Goal: Transaction & Acquisition: Purchase product/service

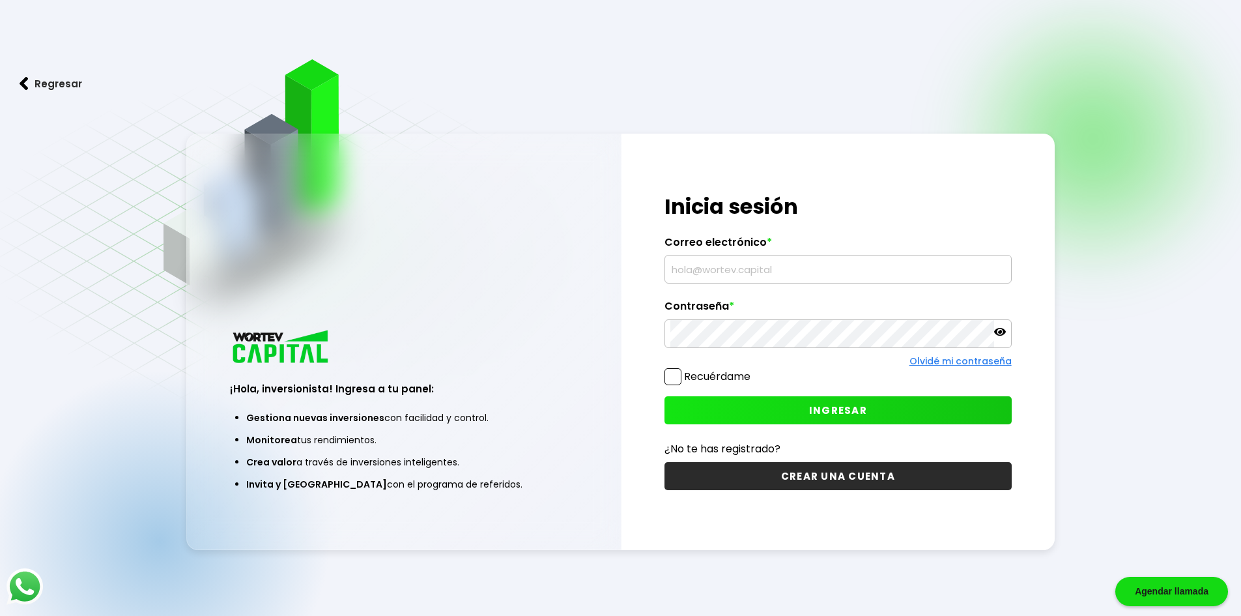
type input "[EMAIL_ADDRESS][DOMAIN_NAME]"
click at [672, 385] on div "Recuérdame" at bounding box center [708, 379] width 86 height 23
click at [672, 377] on span at bounding box center [673, 376] width 17 height 17
click at [753, 370] on input "Recuérdame" at bounding box center [753, 370] width 0 height 0
click at [773, 404] on button "INGRESAR" at bounding box center [838, 410] width 347 height 28
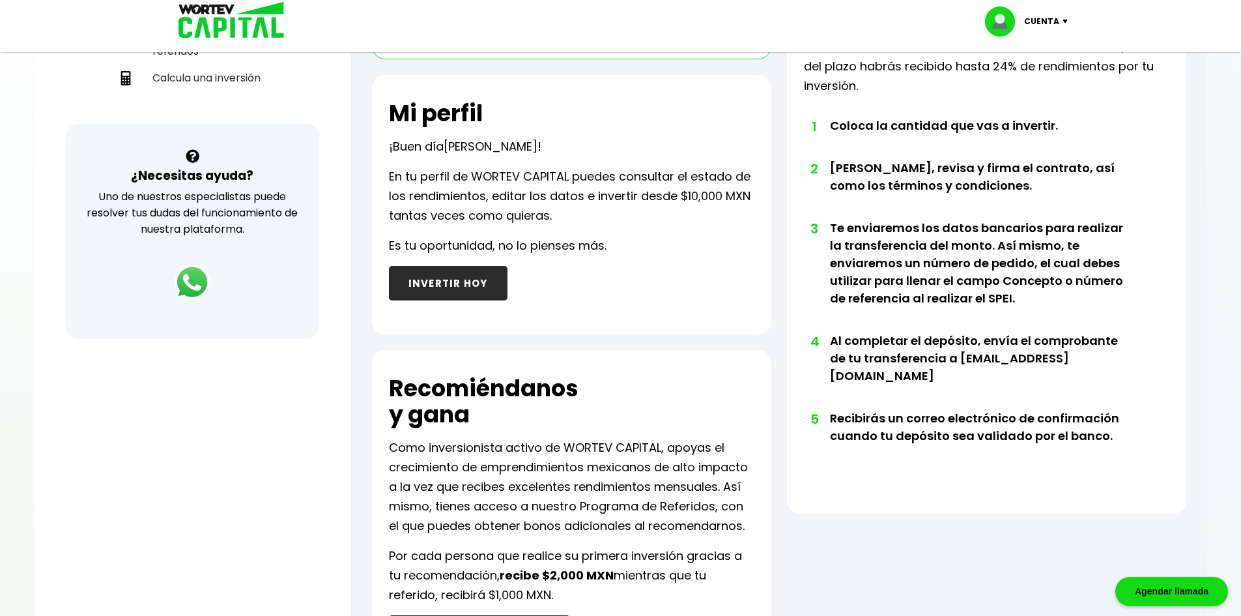
scroll to position [391, 0]
click at [469, 293] on button "INVERTIR HOY" at bounding box center [448, 282] width 119 height 35
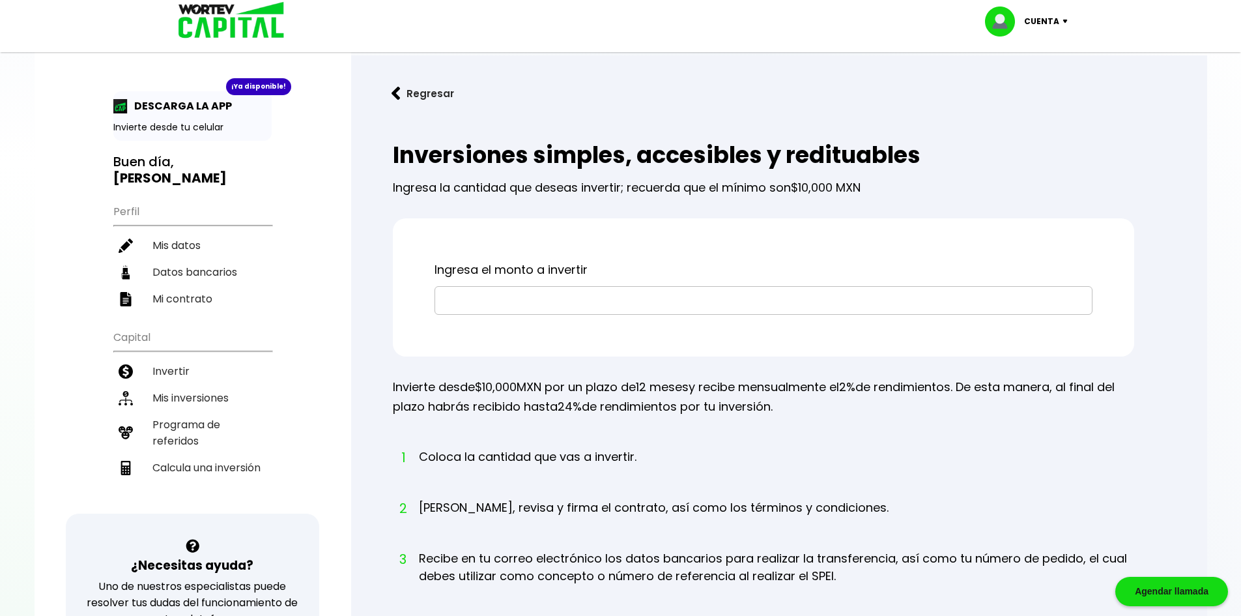
click at [469, 293] on input "text" at bounding box center [764, 300] width 646 height 27
click at [144, 389] on li "Mis inversiones" at bounding box center [192, 397] width 158 height 27
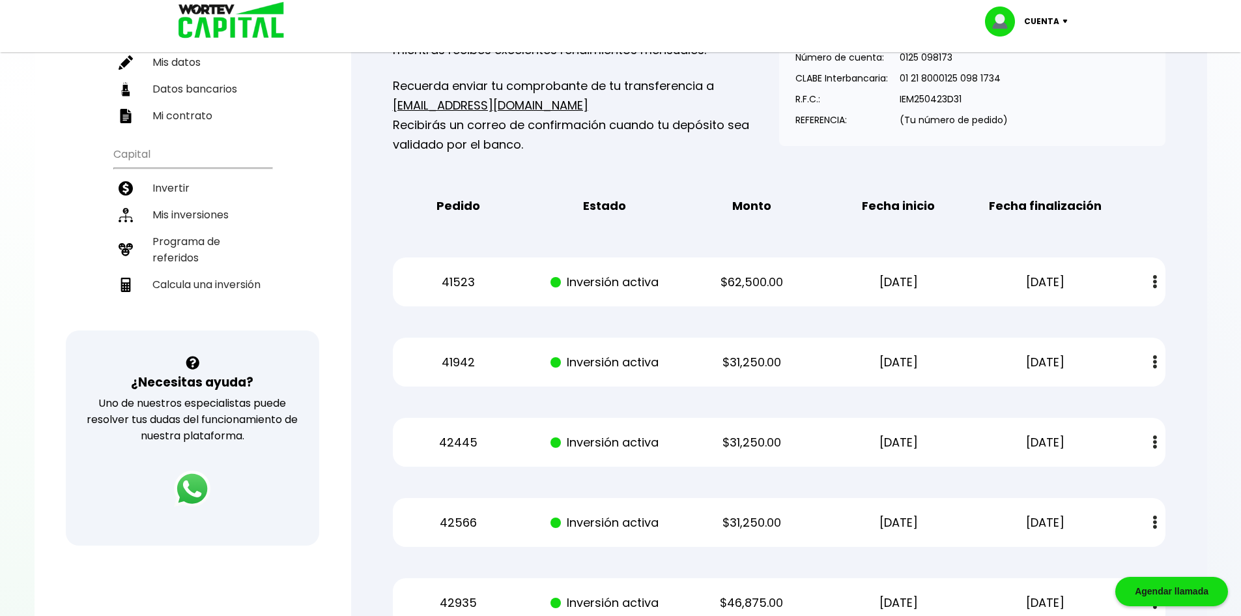
scroll to position [130, 0]
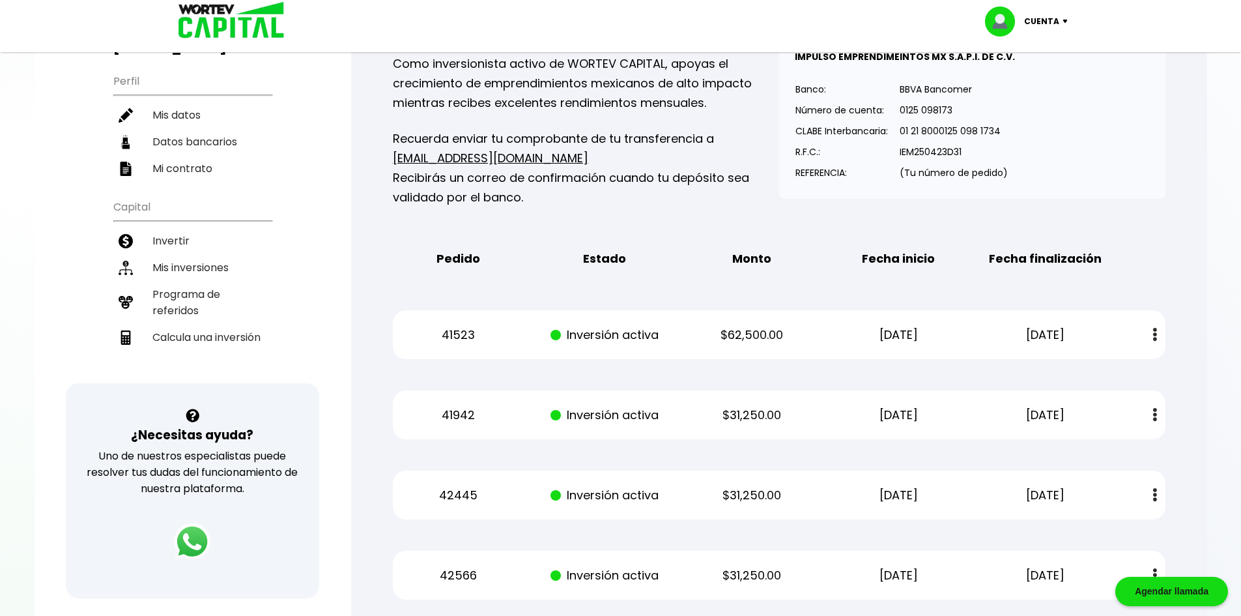
click at [1153, 331] on button at bounding box center [1155, 335] width 18 height 28
click at [1088, 366] on link "Estado de cuenta" at bounding box center [1070, 370] width 91 height 16
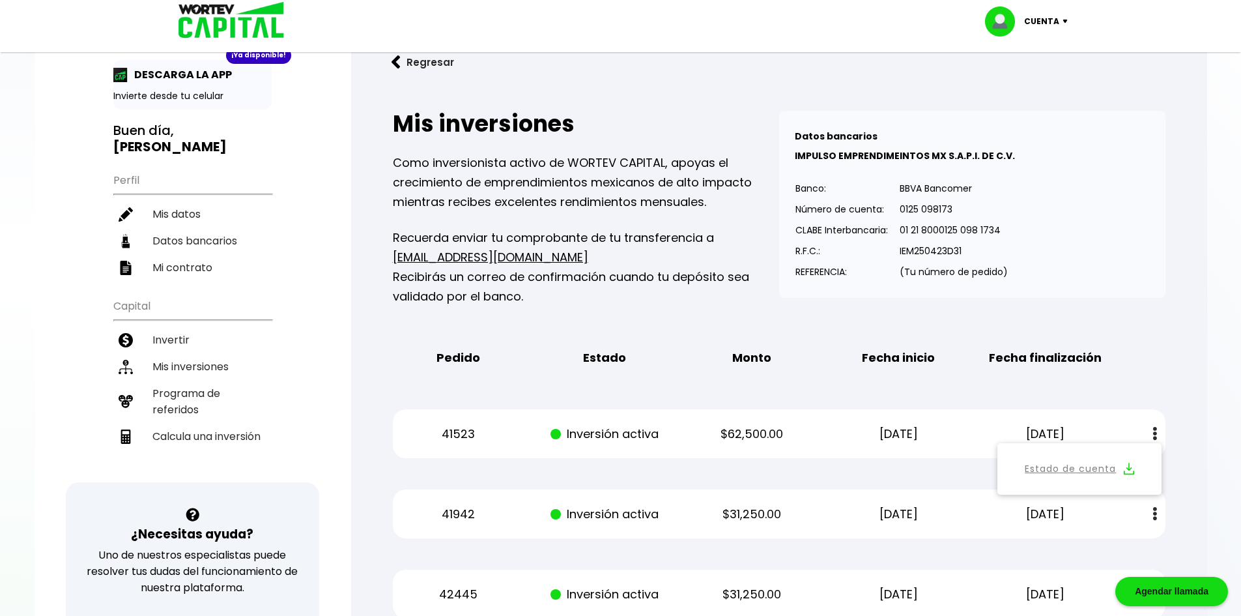
scroll to position [0, 0]
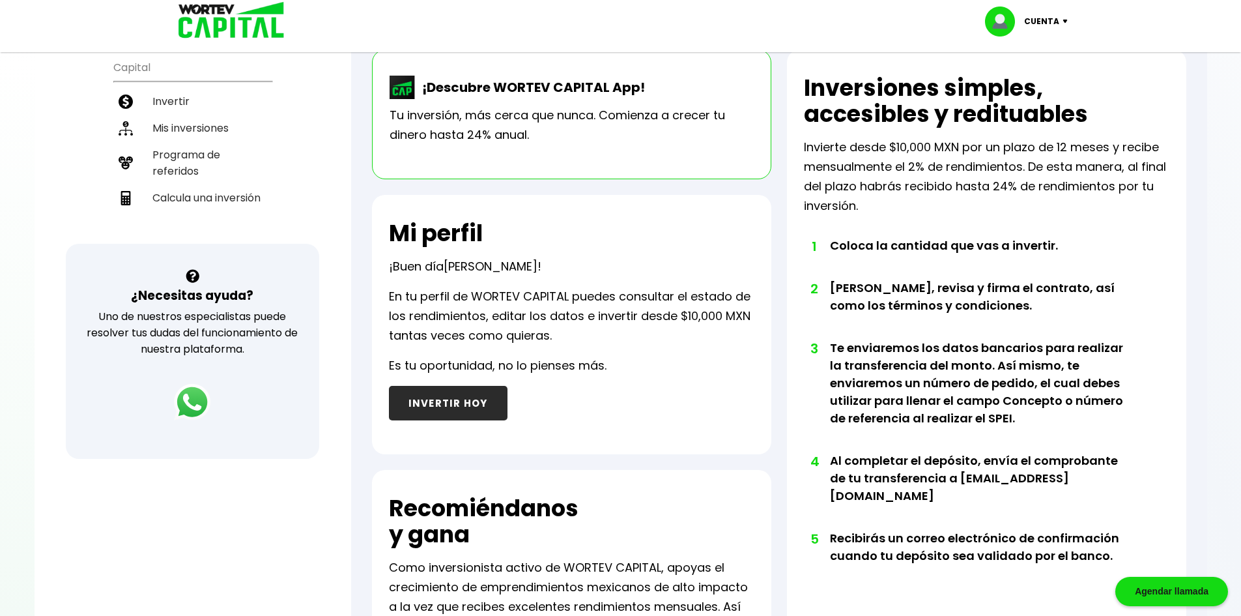
scroll to position [391, 0]
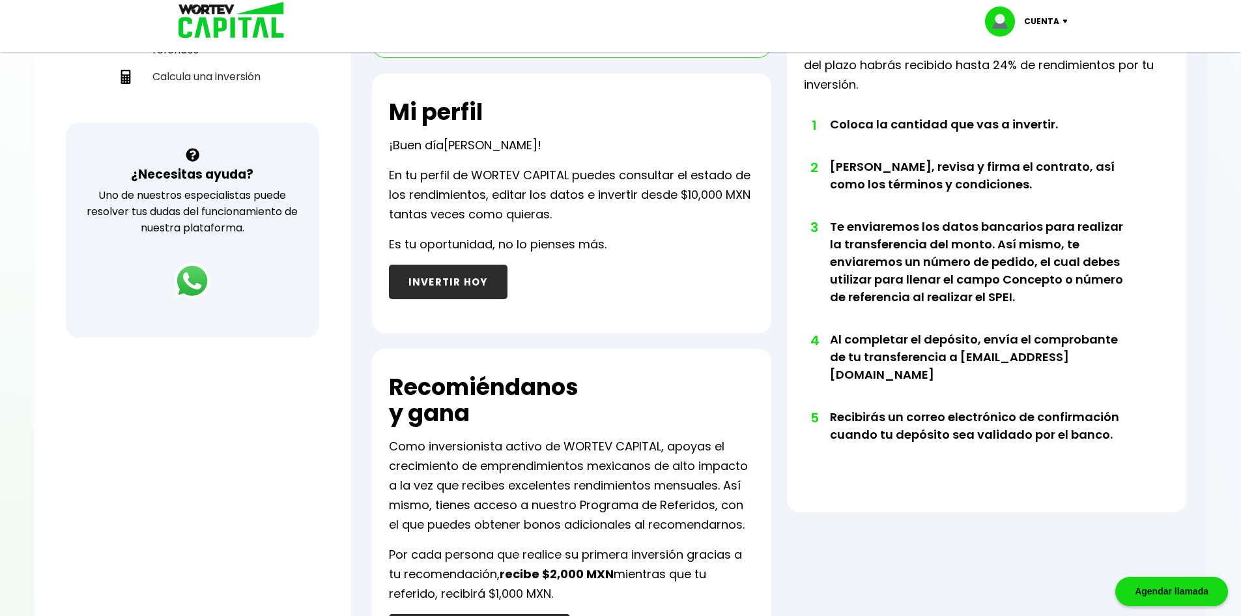
click at [424, 291] on button "INVERTIR HOY" at bounding box center [448, 282] width 119 height 35
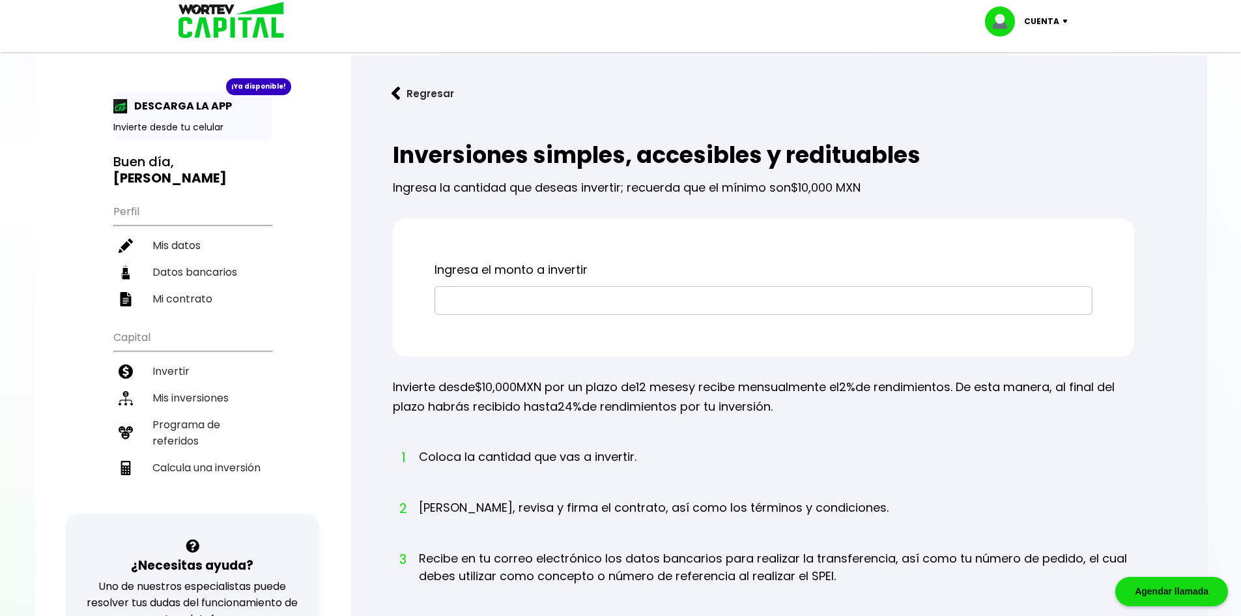
click at [487, 300] on input "text" at bounding box center [764, 300] width 646 height 27
type input "$46,875"
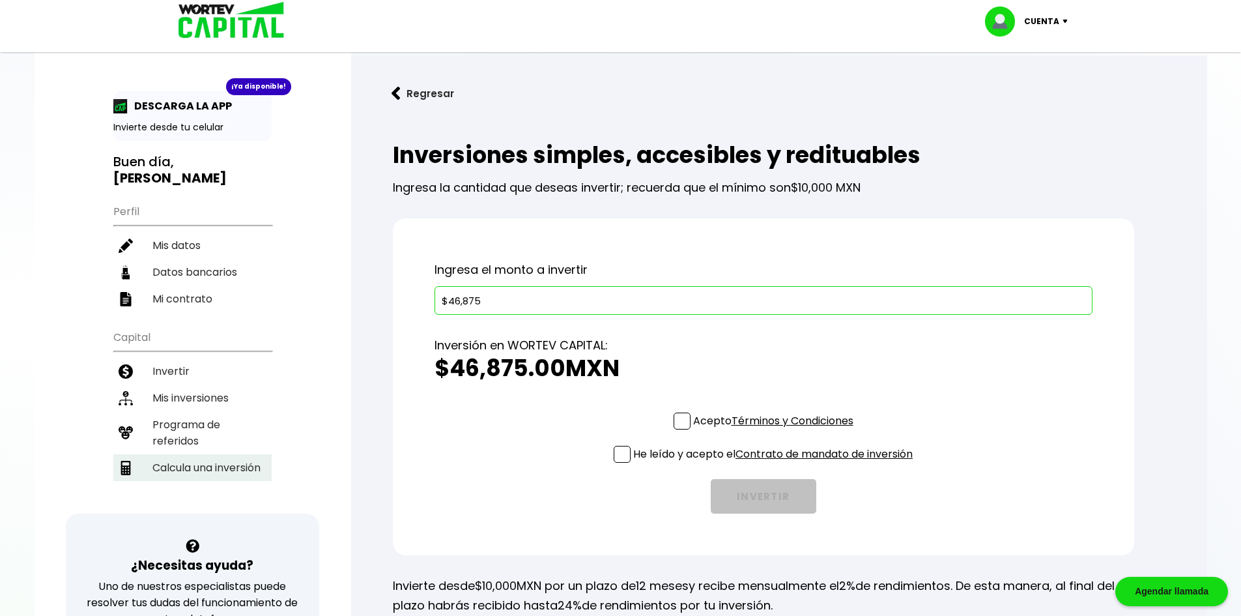
click at [203, 454] on li "Calcula una inversión" at bounding box center [192, 467] width 158 height 27
select select "1"
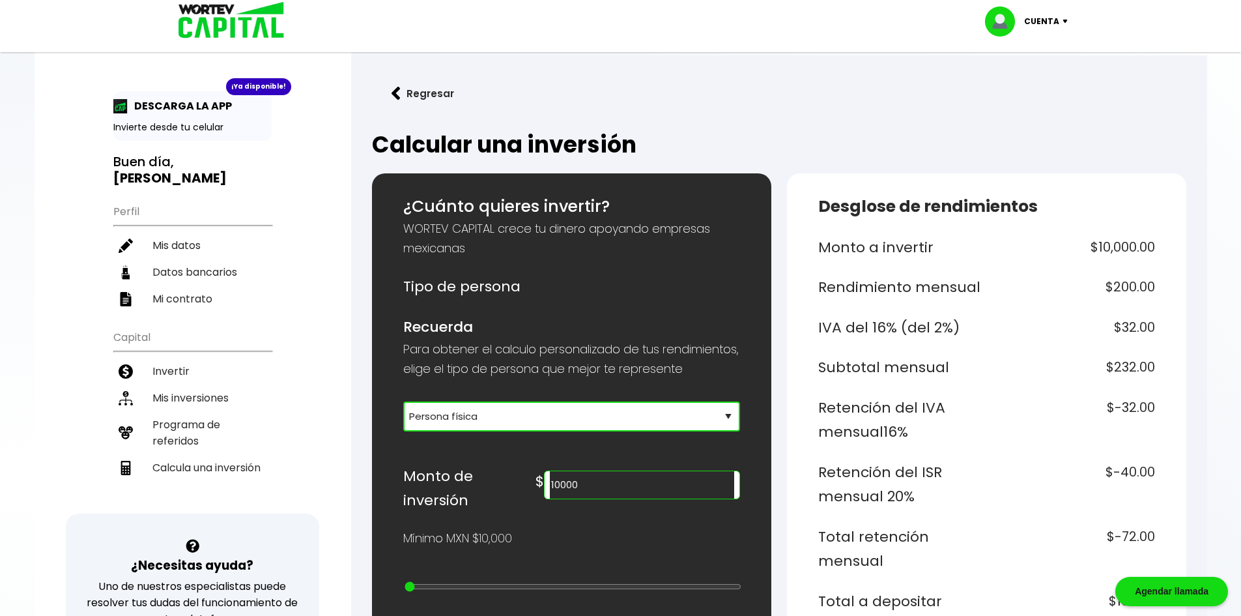
click at [493, 426] on select "Selecciona tu tipo de persona Persona Física que emite factura Persona física P…" at bounding box center [571, 416] width 337 height 30
drag, startPoint x: 670, startPoint y: 491, endPoint x: 510, endPoint y: 510, distance: 161.4
click at [510, 510] on div "Monto de inversión $ 10000" at bounding box center [571, 488] width 337 height 49
type input "46825"
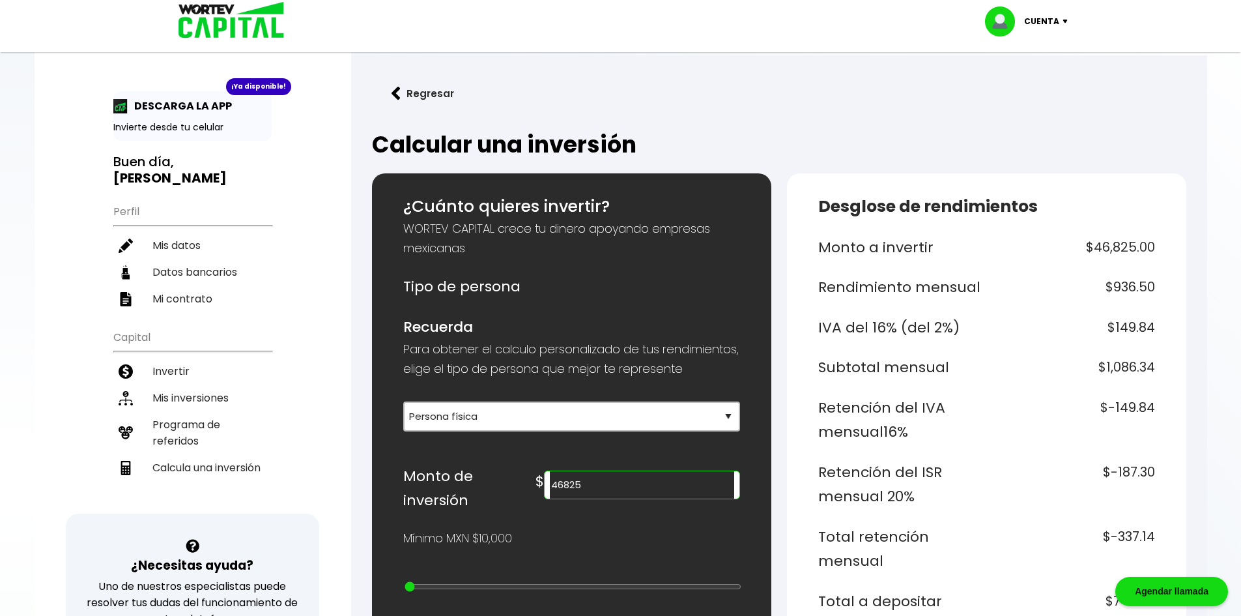
click at [430, 106] on button "Regresar" at bounding box center [423, 93] width 102 height 35
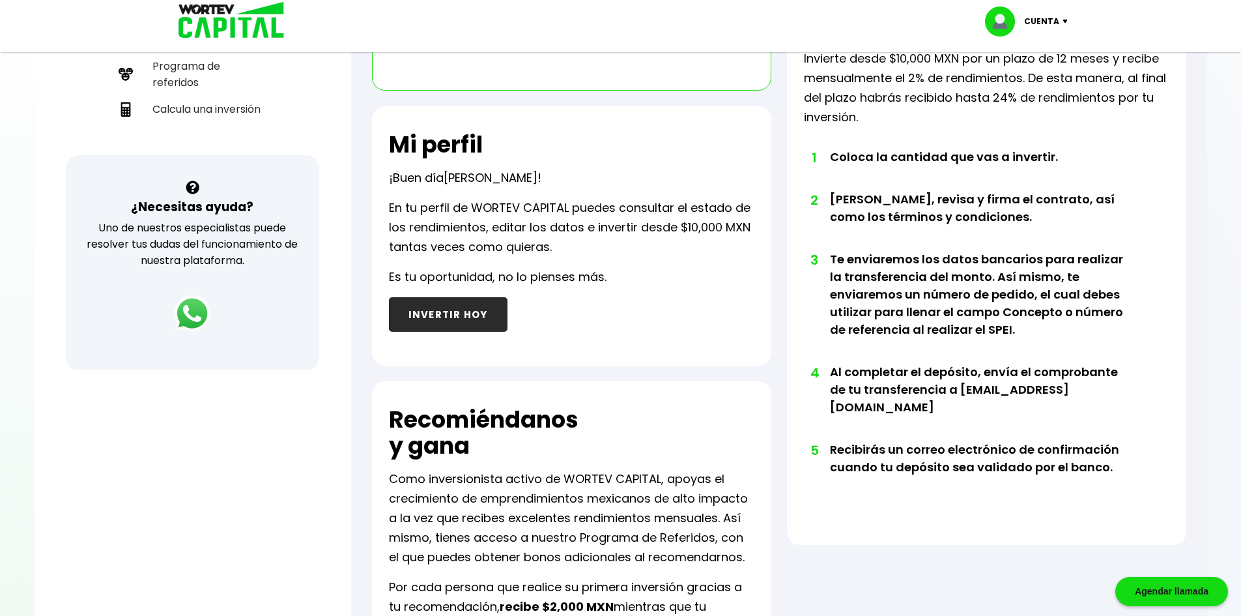
scroll to position [261, 0]
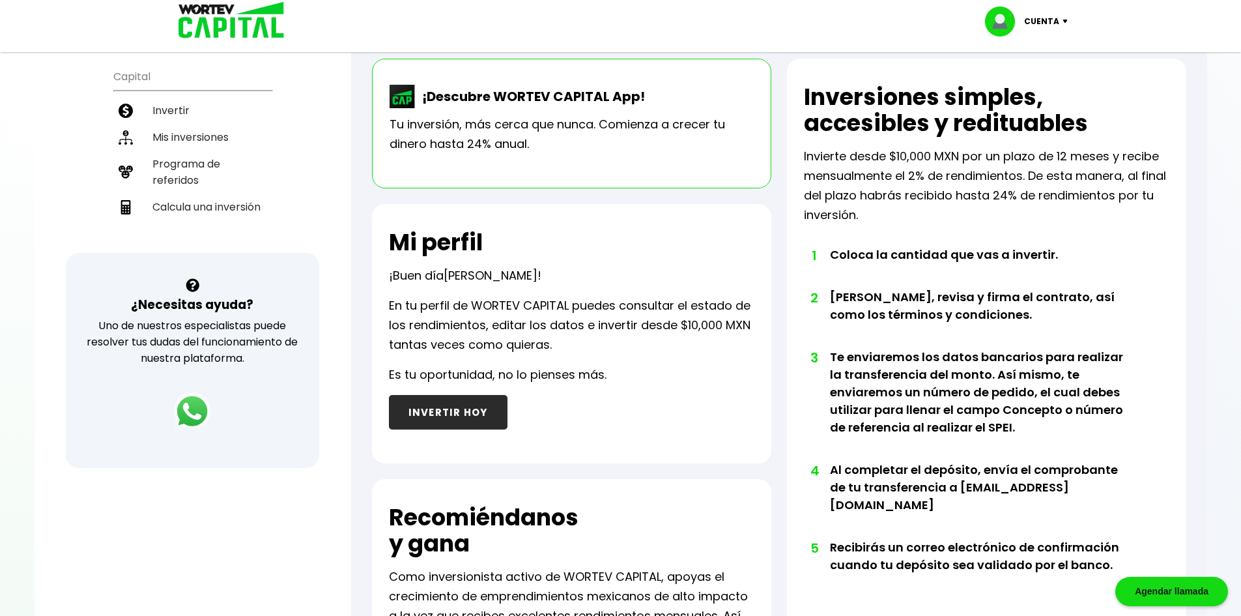
click at [453, 400] on button "INVERTIR HOY" at bounding box center [448, 412] width 119 height 35
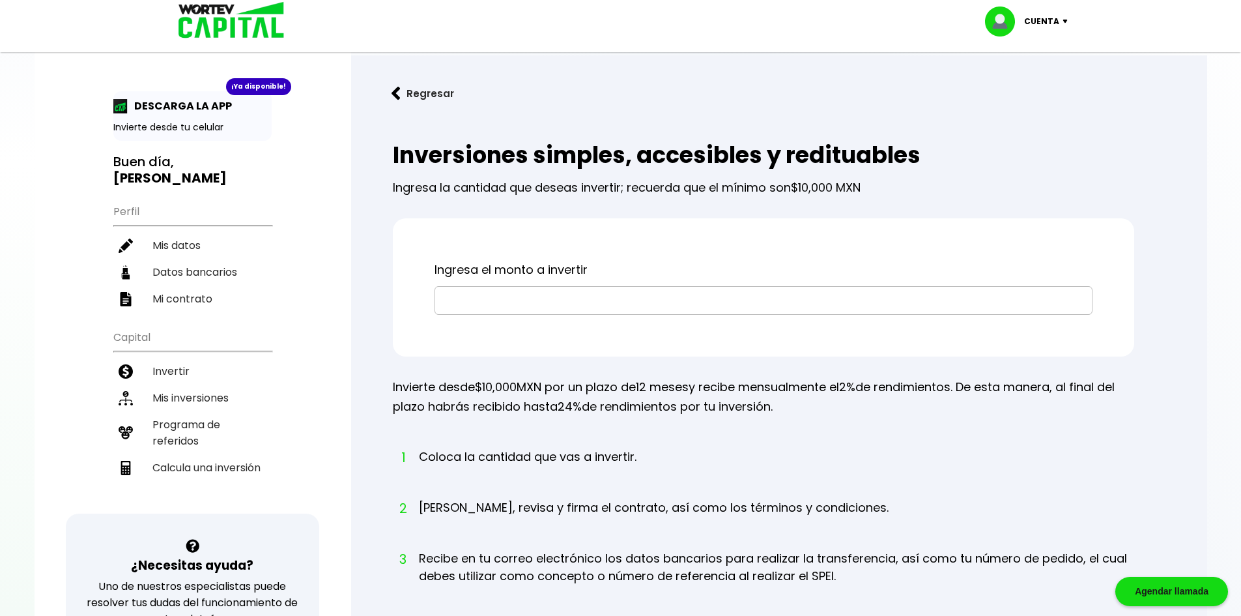
click at [558, 296] on input "text" at bounding box center [764, 300] width 646 height 27
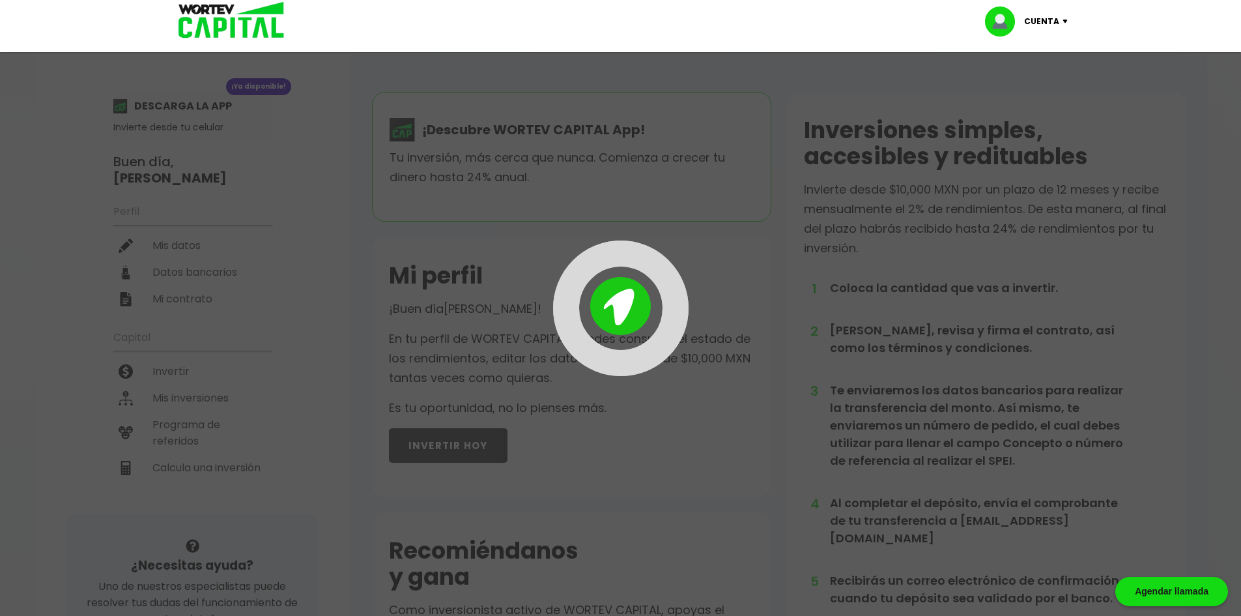
scroll to position [261, 0]
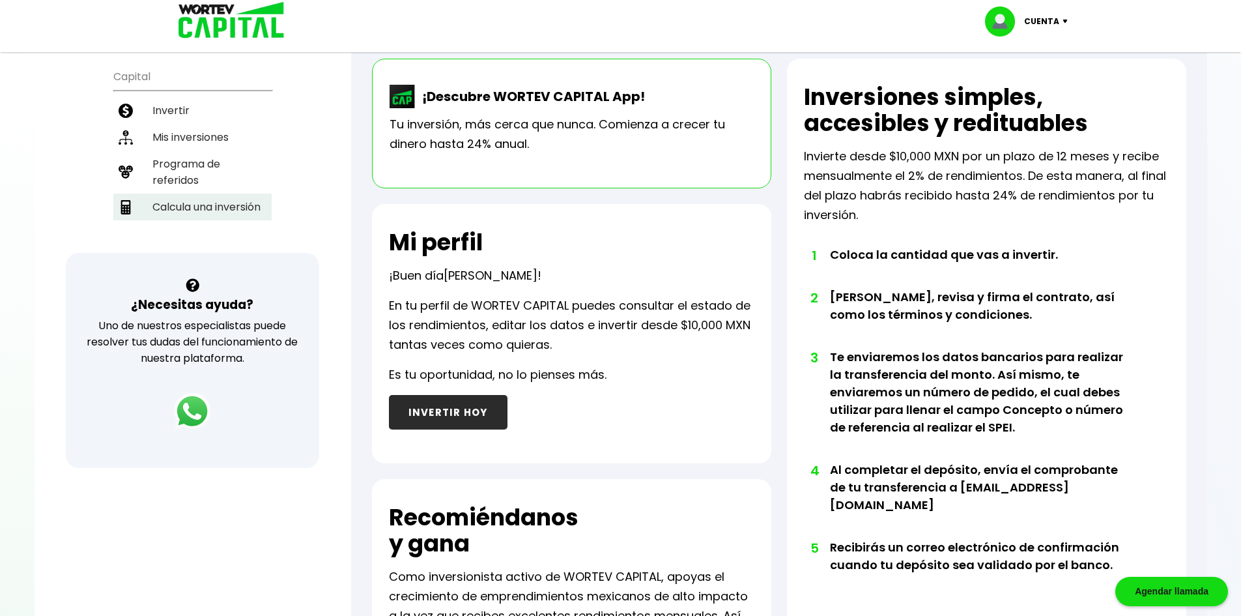
click at [182, 199] on li "Calcula una inversión" at bounding box center [192, 207] width 158 height 27
select select "1"
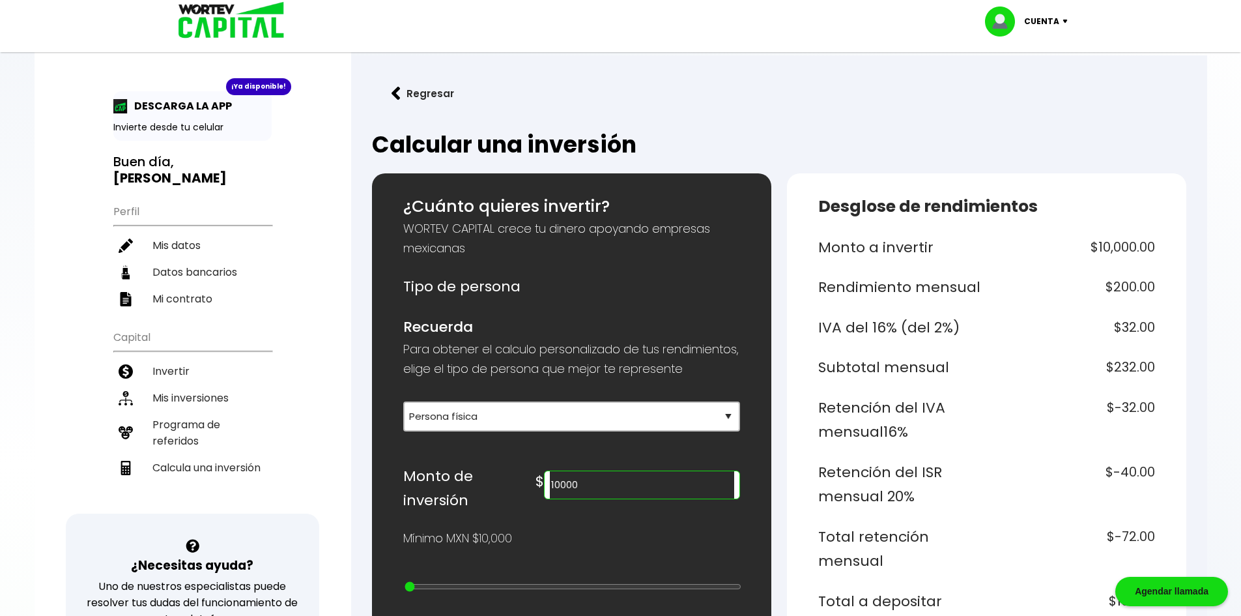
drag, startPoint x: 641, startPoint y: 506, endPoint x: 566, endPoint y: 496, distance: 74.9
click at [566, 496] on div "Monto de inversión $ 10000" at bounding box center [571, 488] width 337 height 49
type input "46875"
click at [423, 94] on button "Regresar" at bounding box center [423, 93] width 102 height 35
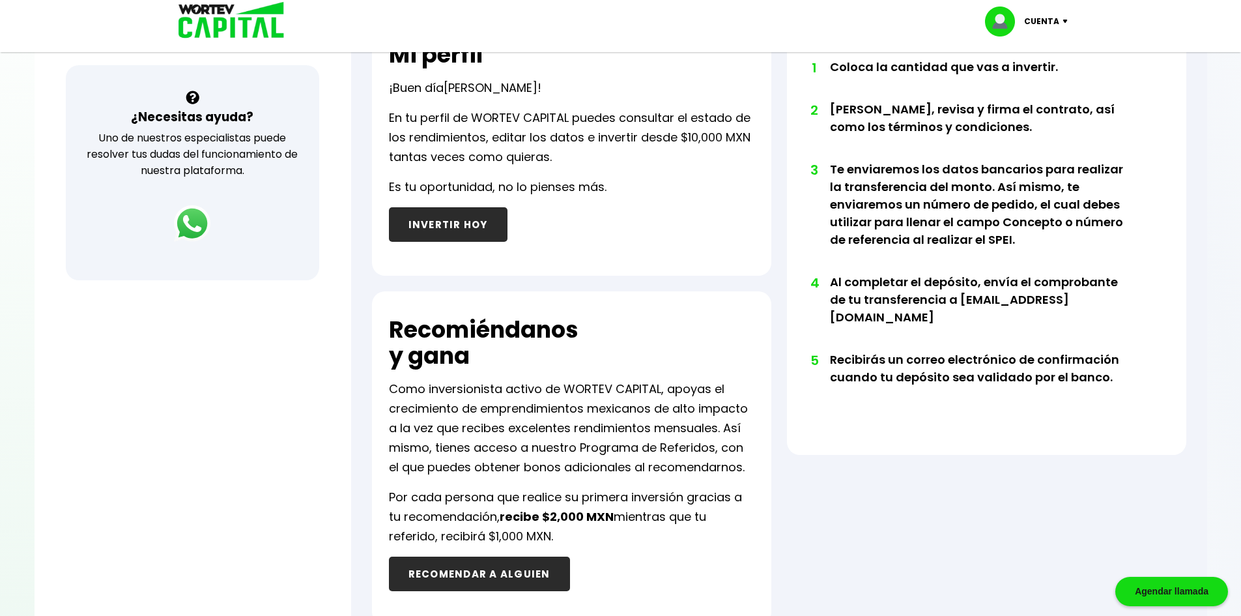
scroll to position [318, 0]
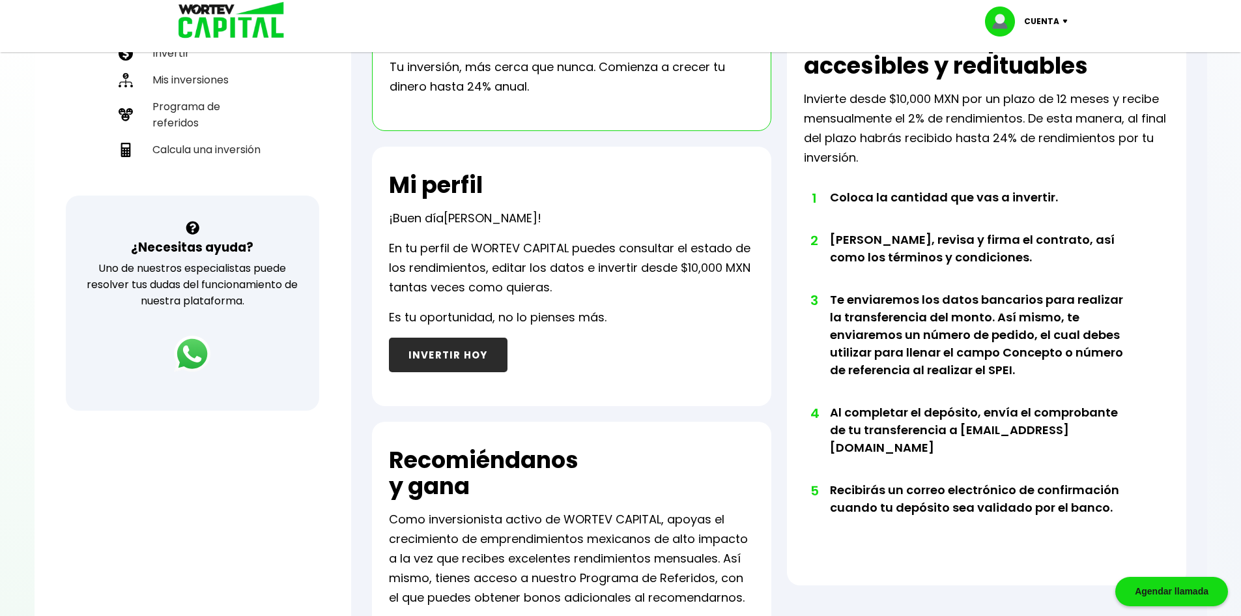
click at [467, 350] on button "INVERTIR HOY" at bounding box center [448, 355] width 119 height 35
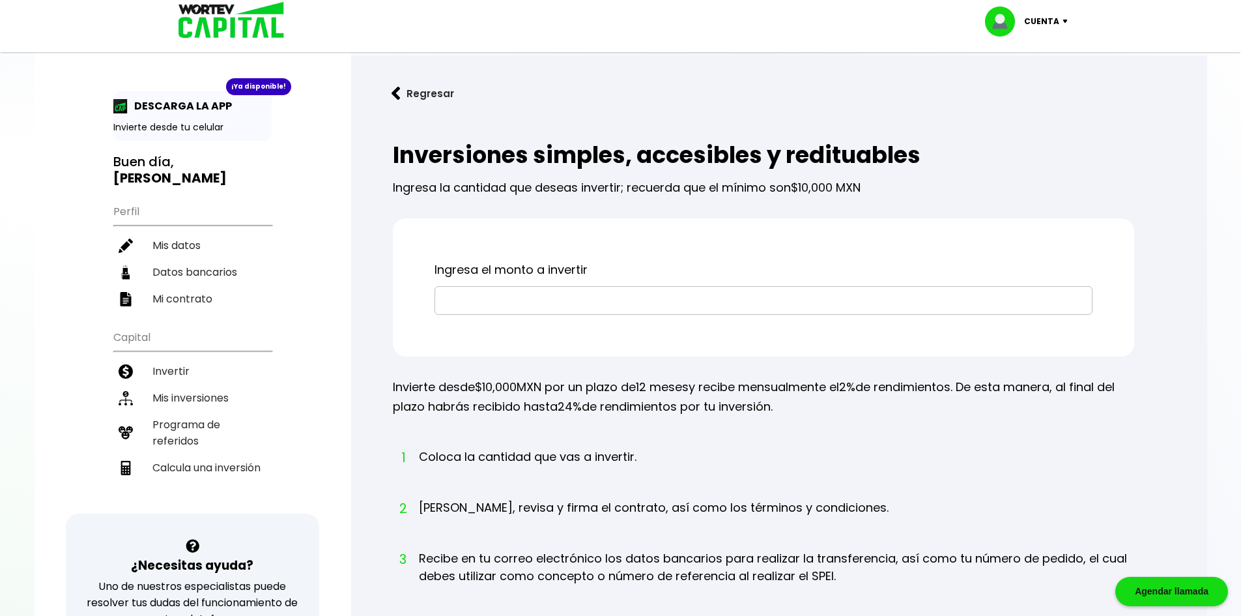
click at [472, 304] on input "text" at bounding box center [764, 300] width 646 height 27
type input "$46,875"
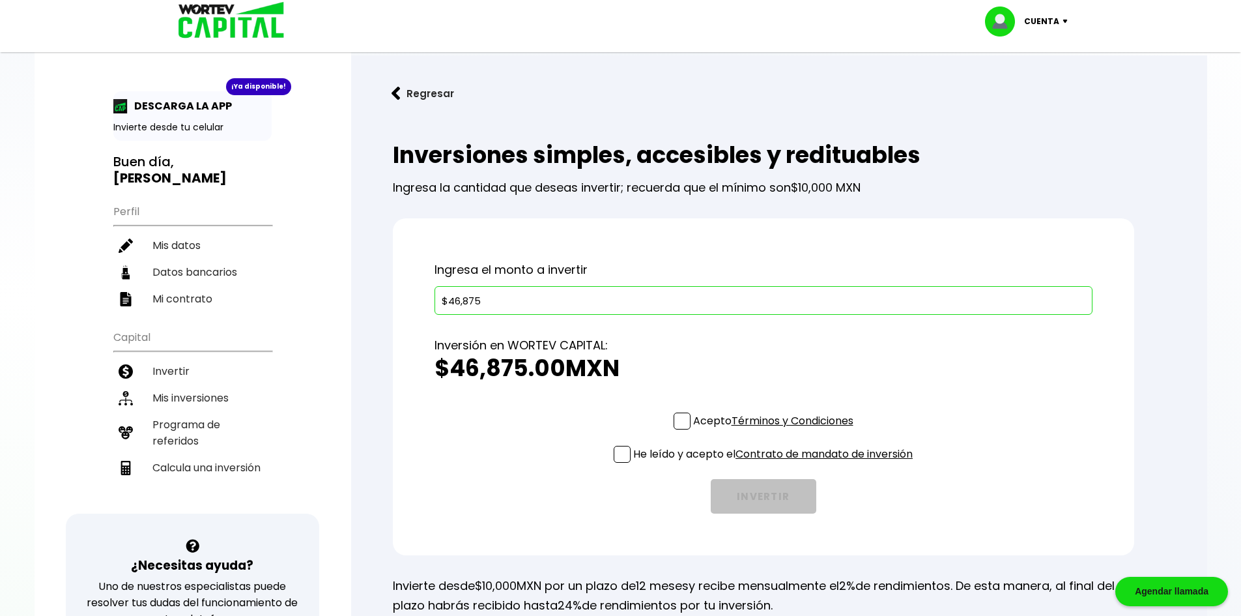
click at [687, 425] on span at bounding box center [682, 420] width 17 height 17
click at [776, 431] on input "Acepto Términos y Condiciones" at bounding box center [776, 431] width 0 height 0
click at [624, 457] on span at bounding box center [622, 454] width 17 height 17
click at [776, 464] on input "He leído y acepto el Contrato de mandato de inversión" at bounding box center [776, 464] width 0 height 0
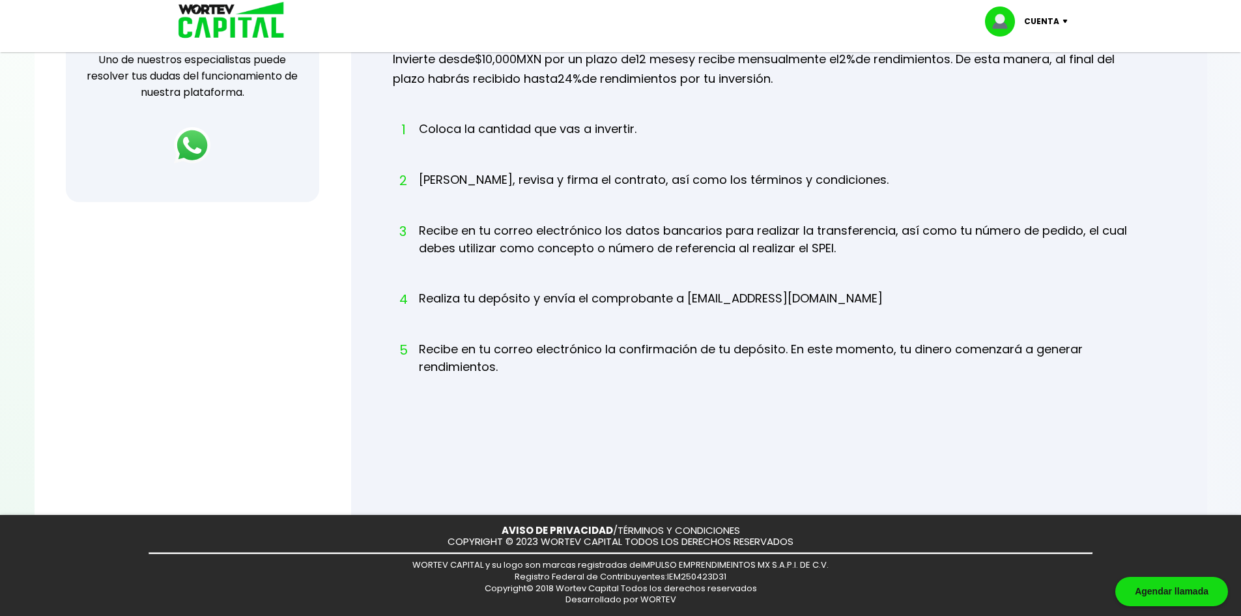
scroll to position [136, 0]
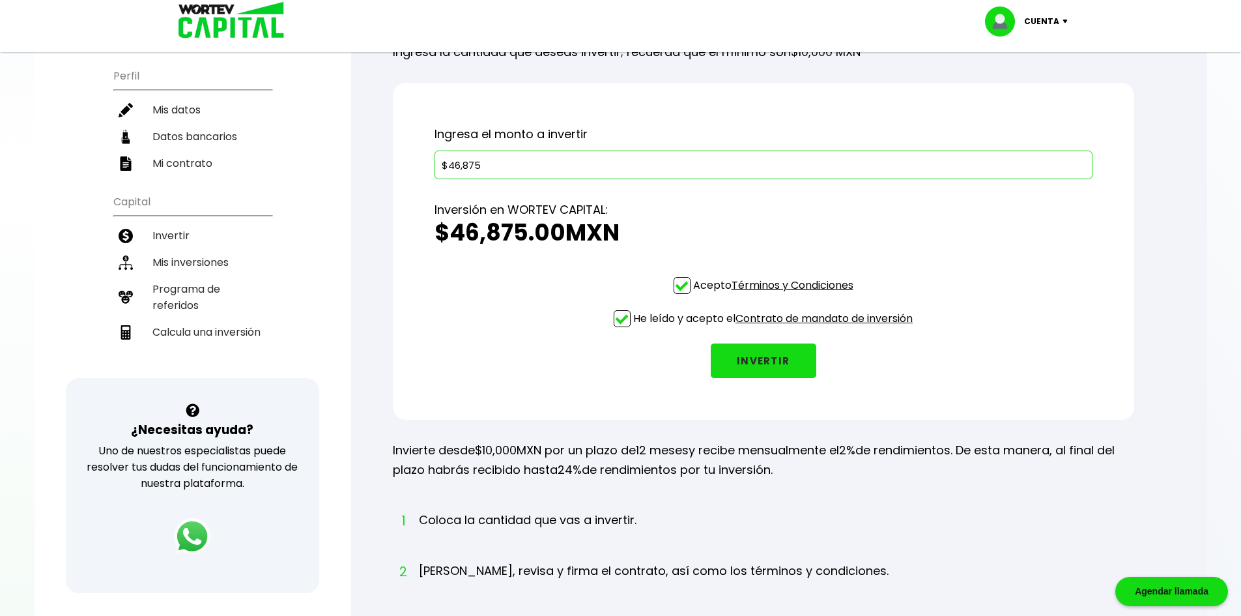
click at [740, 362] on button "INVERTIR" at bounding box center [764, 360] width 106 height 35
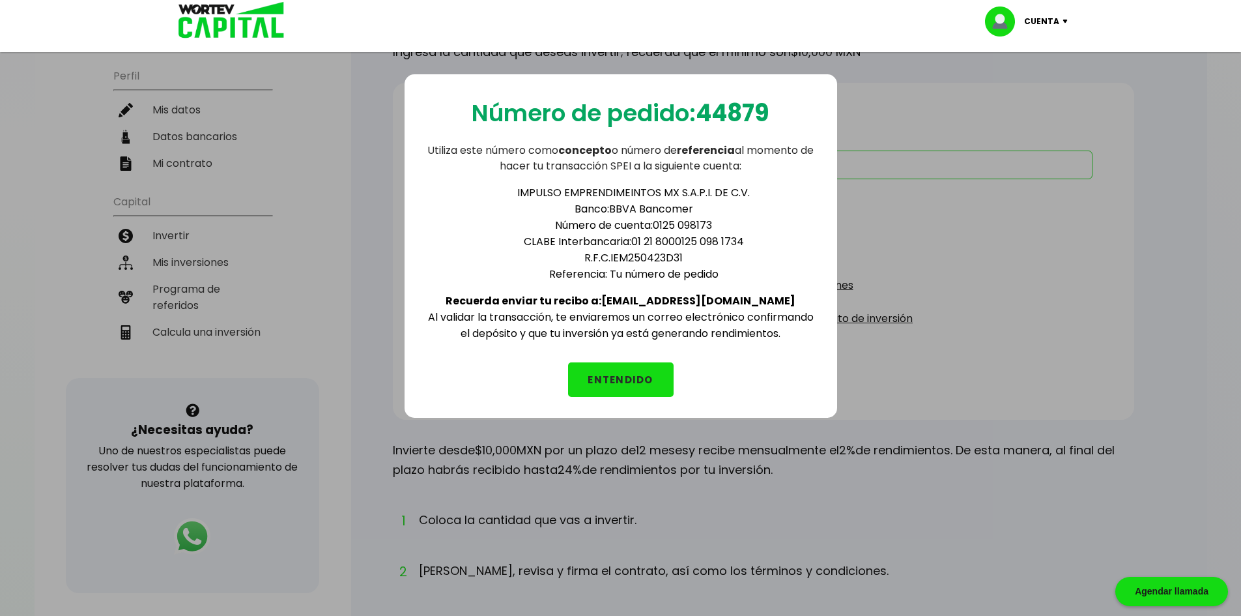
click at [604, 399] on div "Número de pedido: 44879 Utiliza este número como concepto o número de referenci…" at bounding box center [621, 245] width 433 height 343
